Goal: Navigation & Orientation: Find specific page/section

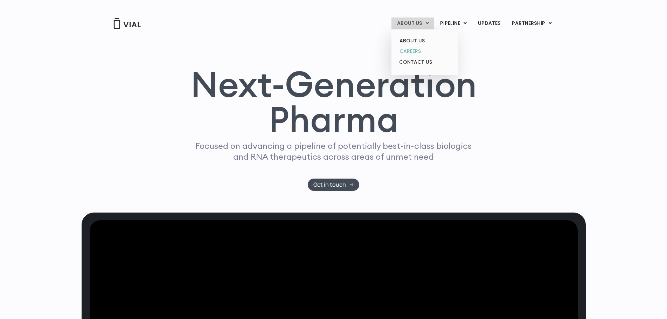
click at [417, 50] on link "CAREERS" at bounding box center [424, 51] width 61 height 11
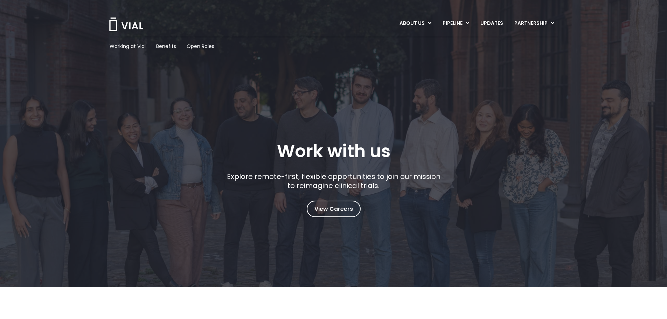
scroll to position [70, 0]
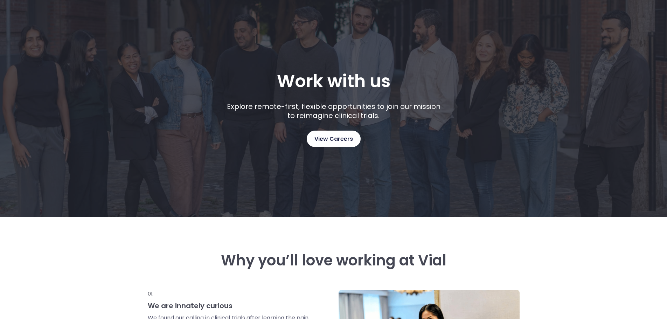
click at [329, 134] on span "View Careers" at bounding box center [333, 138] width 39 height 9
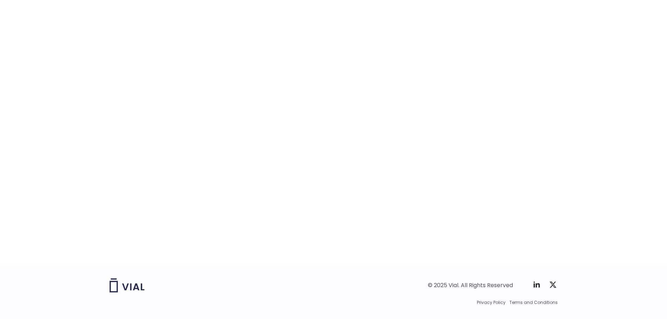
scroll to position [1053, 0]
